Goal: Task Accomplishment & Management: Complete application form

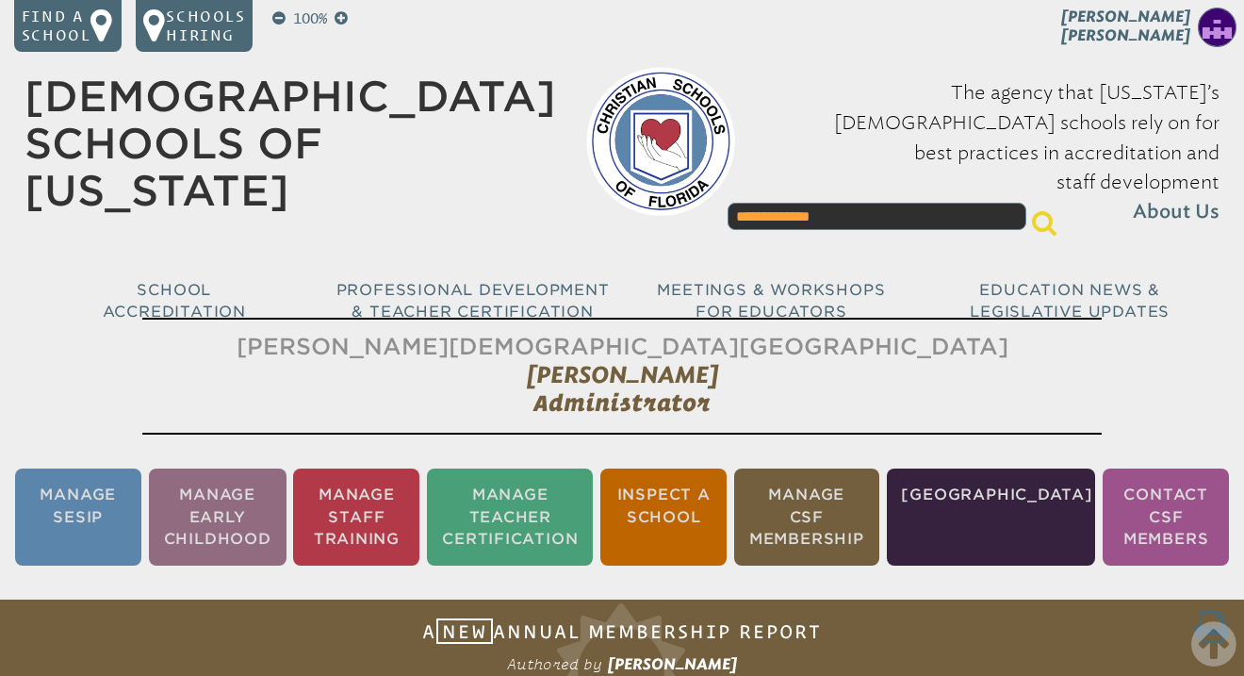
select select "**********"
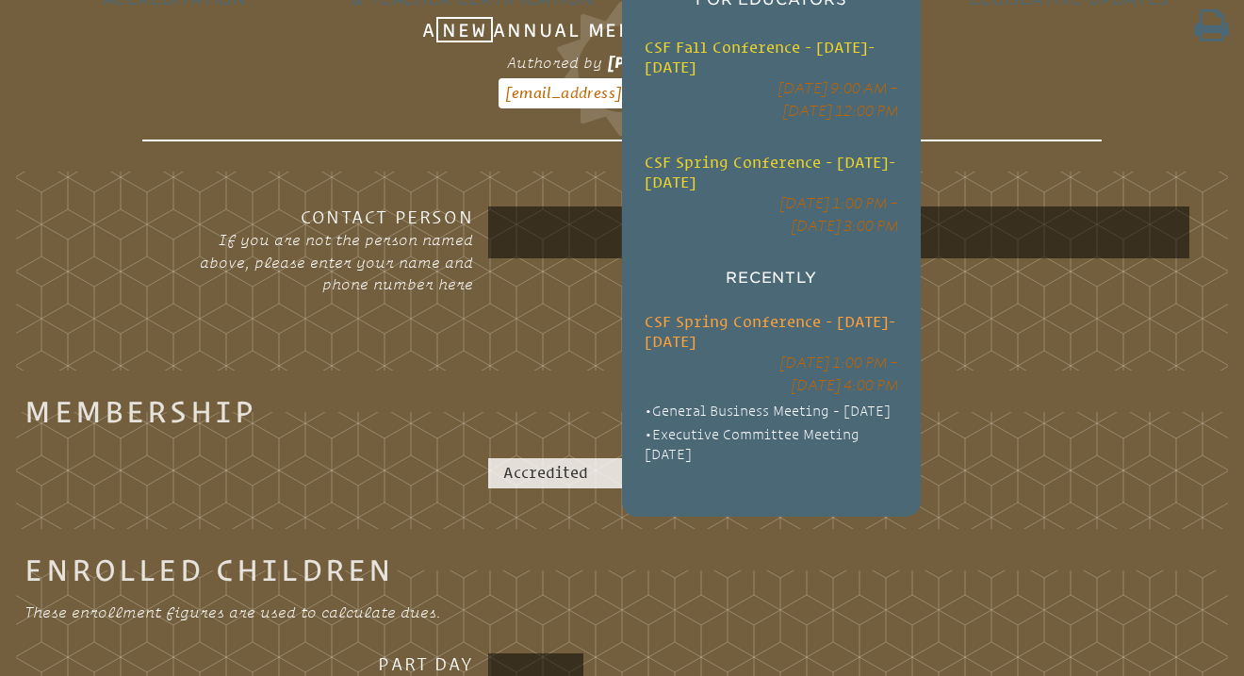
scroll to position [320, 0]
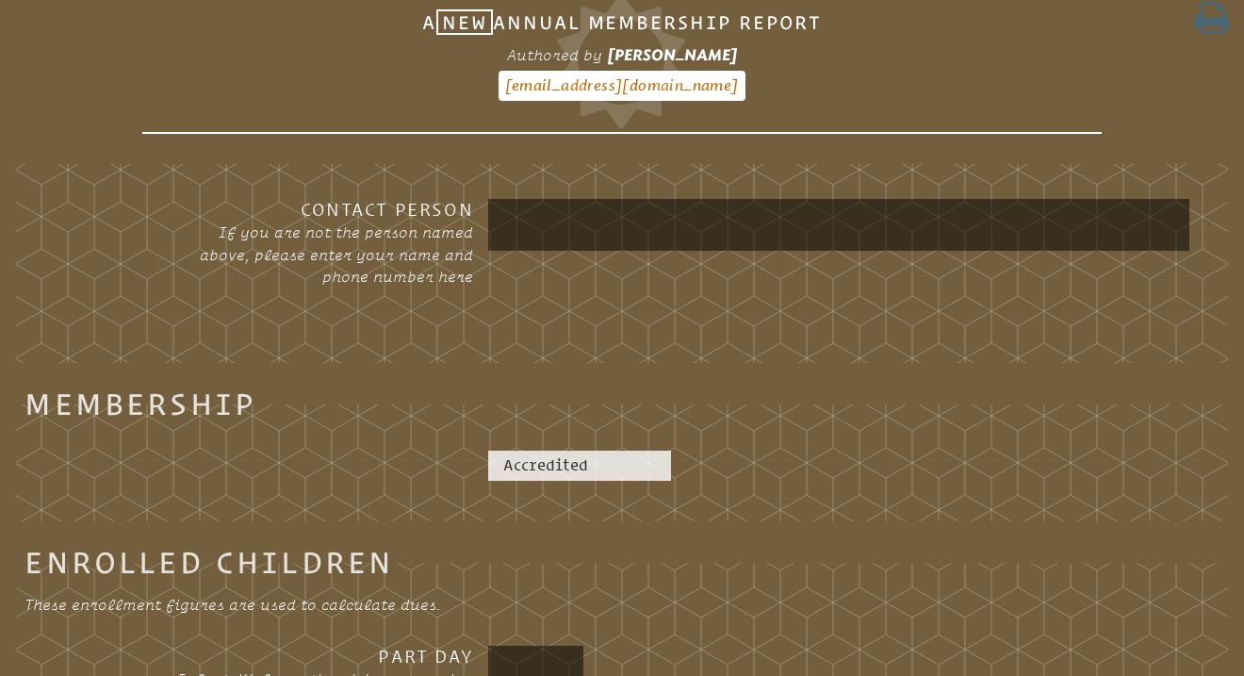
click at [640, 223] on input "text" at bounding box center [839, 225] width 694 height 45
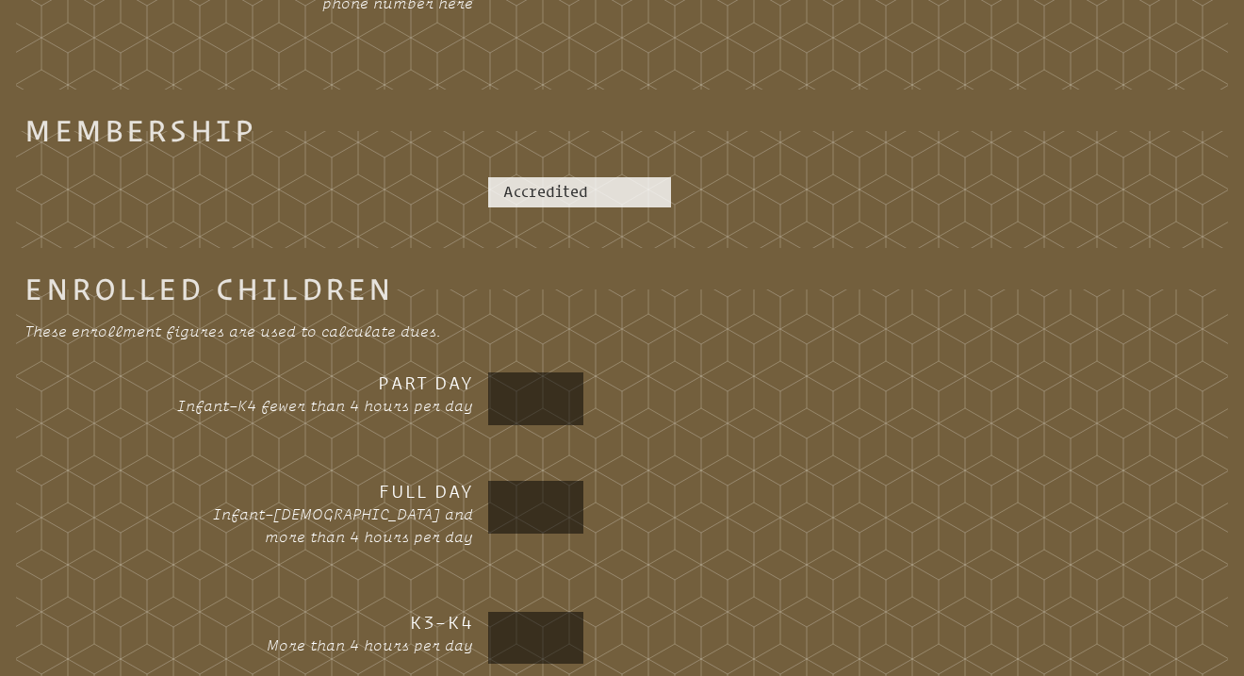
scroll to position [595, 0]
type input "**********"
click at [564, 399] on input "text" at bounding box center [536, 396] width 88 height 45
click at [746, 514] on div at bounding box center [838, 505] width 701 height 52
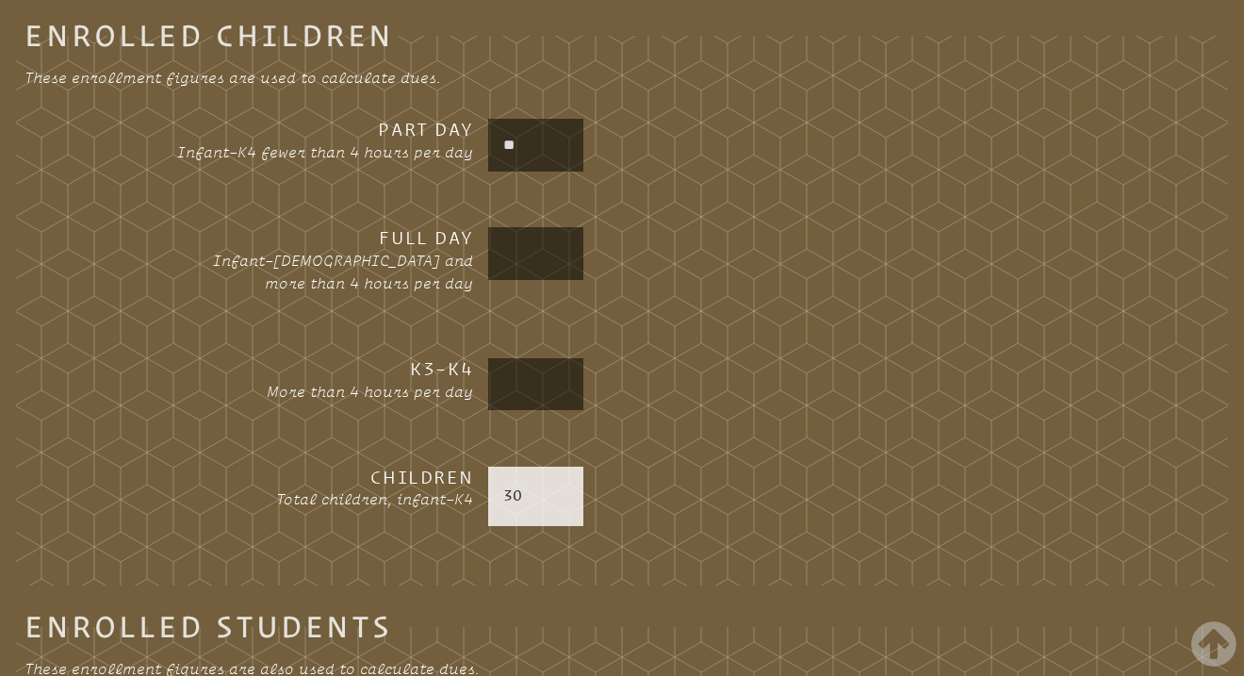
scroll to position [757, 0]
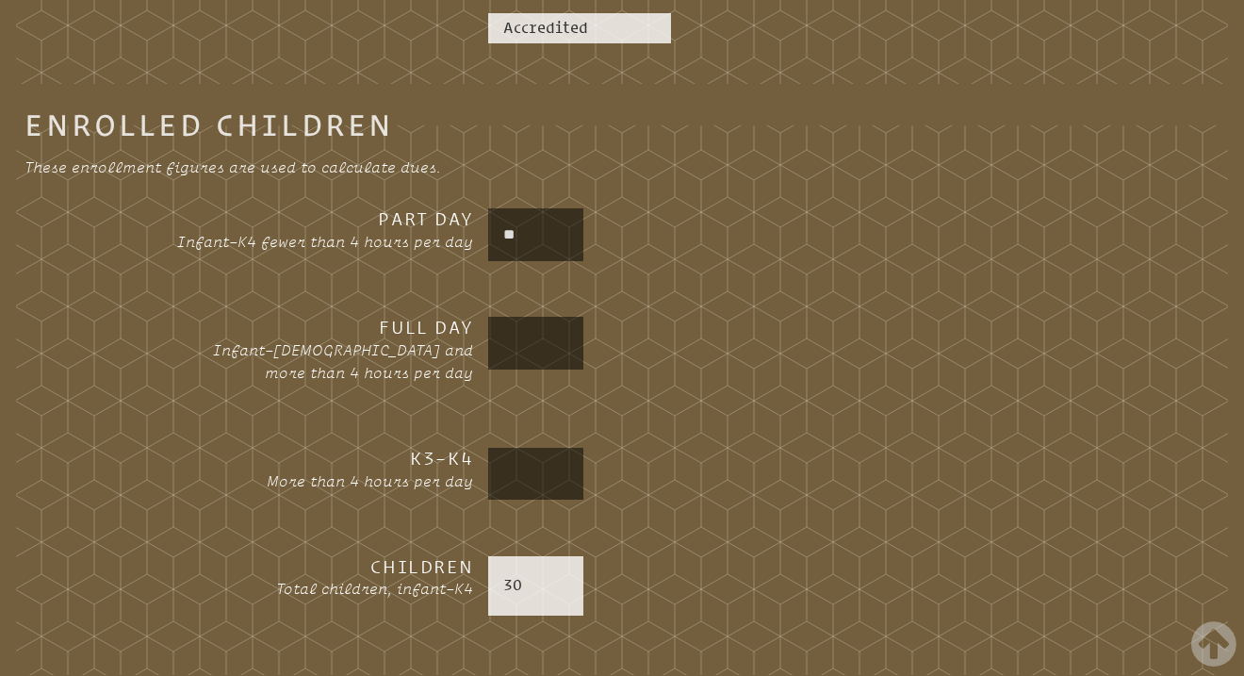
click at [552, 239] on input "**" at bounding box center [536, 234] width 88 height 45
type input "*"
click at [539, 478] on input "text" at bounding box center [536, 474] width 88 height 45
click at [534, 243] on input "text" at bounding box center [536, 234] width 88 height 45
type input "**"
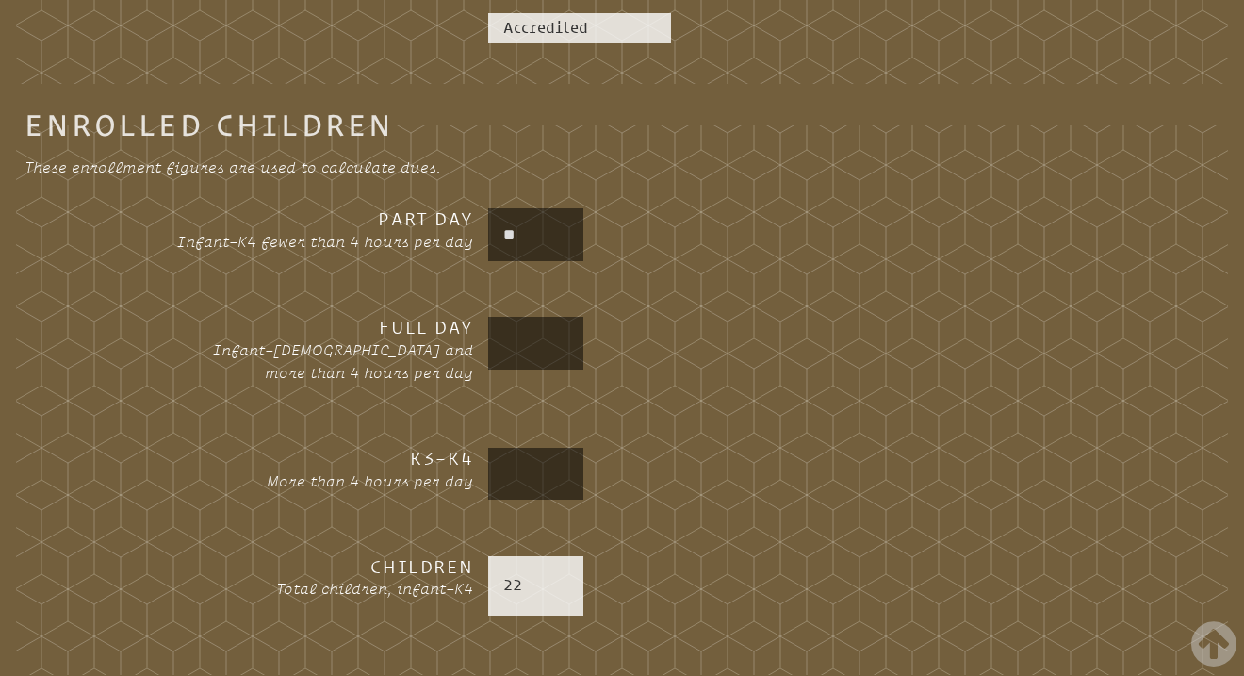
click at [554, 352] on input "text" at bounding box center [536, 343] width 88 height 45
type input "*"
click at [535, 466] on input "text" at bounding box center [536, 474] width 88 height 45
type input "*"
click at [731, 494] on div "*" at bounding box center [838, 474] width 701 height 52
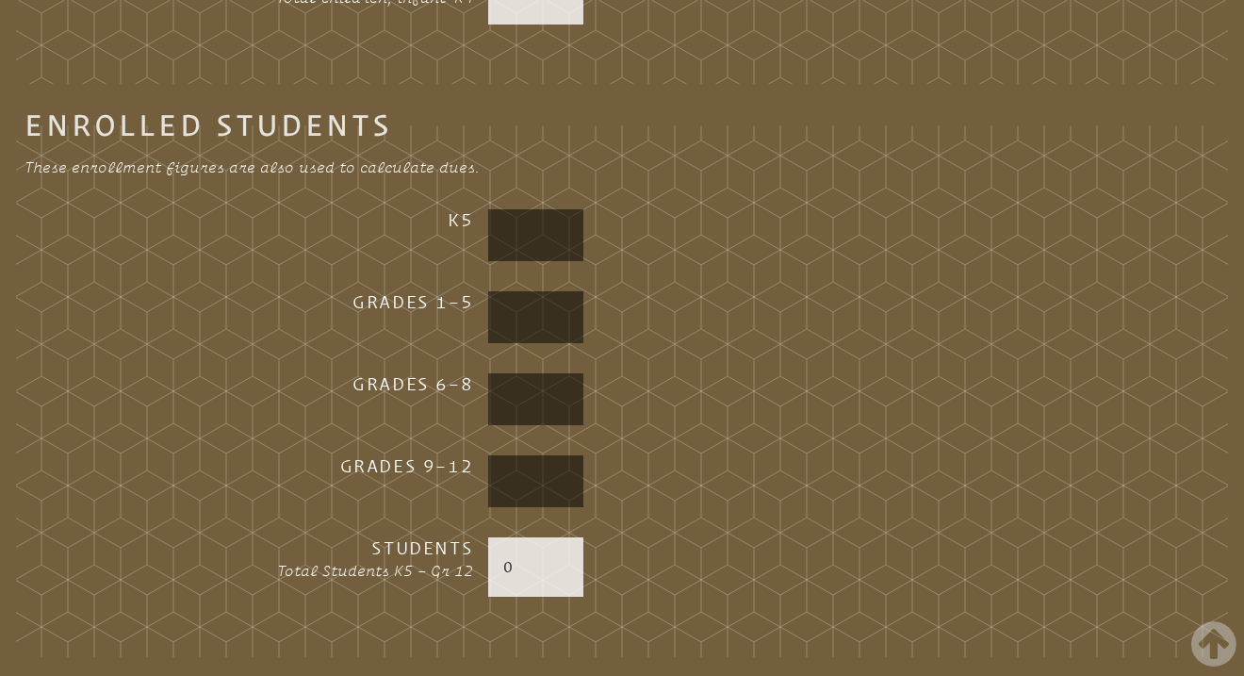
scroll to position [1353, 0]
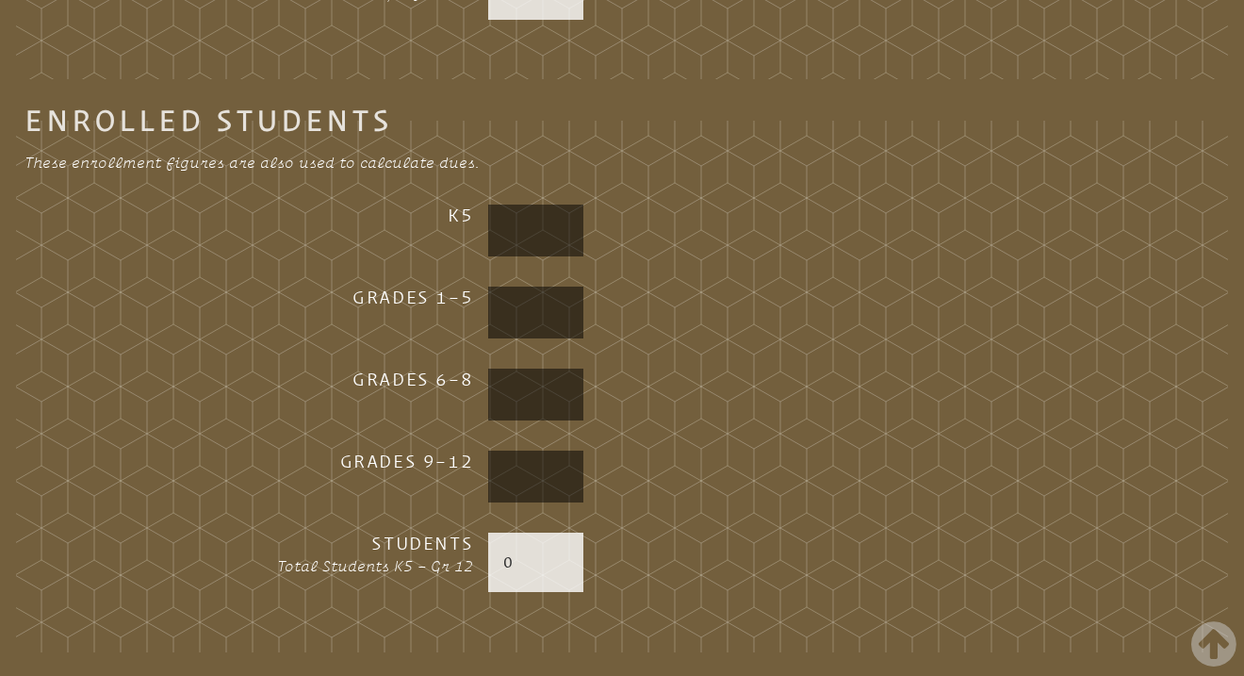
click at [562, 472] on input "text" at bounding box center [536, 476] width 88 height 45
type input "*"
click at [538, 381] on input "text" at bounding box center [536, 394] width 88 height 45
type input "*"
click at [699, 292] on div at bounding box center [838, 313] width 701 height 52
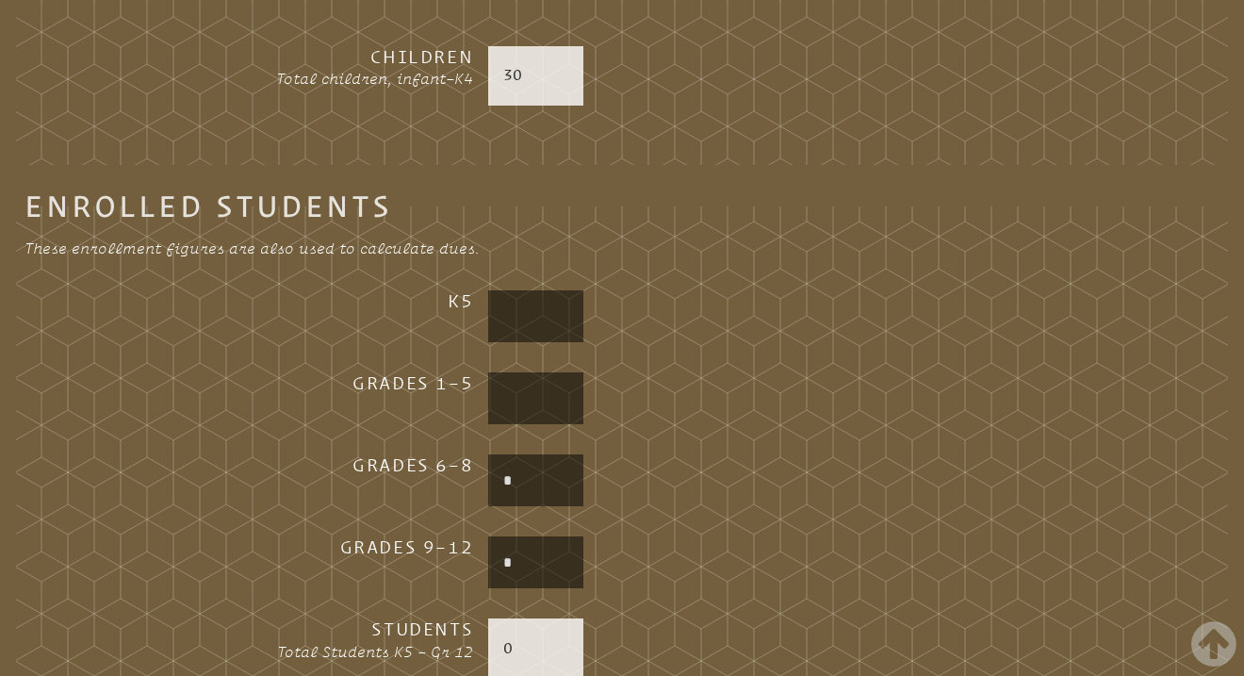
scroll to position [1266, 0]
